Goal: Information Seeking & Learning: Learn about a topic

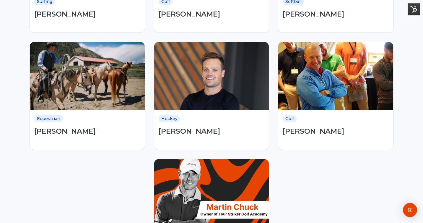
scroll to position [226, 0]
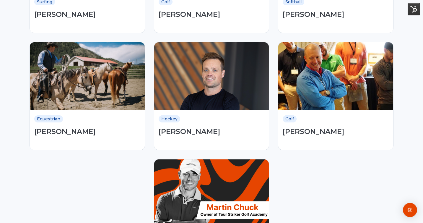
click at [302, 137] on div "Golf Lance Gill" at bounding box center [335, 130] width 115 height 40
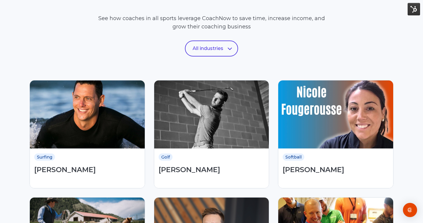
scroll to position [71, 0]
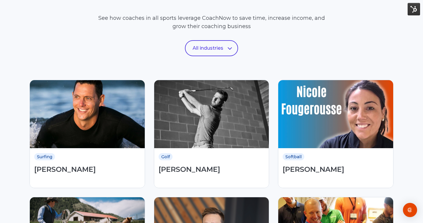
click at [104, 161] on div "Surfing Matt Scorringe" at bounding box center [87, 168] width 115 height 40
click at [213, 154] on div "Golf Andrew Banner" at bounding box center [211, 168] width 115 height 40
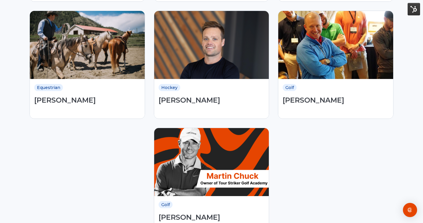
scroll to position [263, 0]
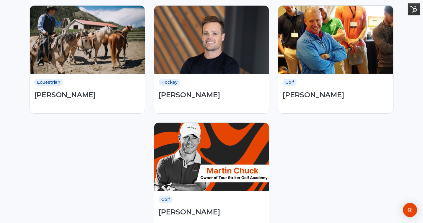
click at [203, 151] on img at bounding box center [211, 157] width 115 height 68
